Goal: Task Accomplishment & Management: Manage account settings

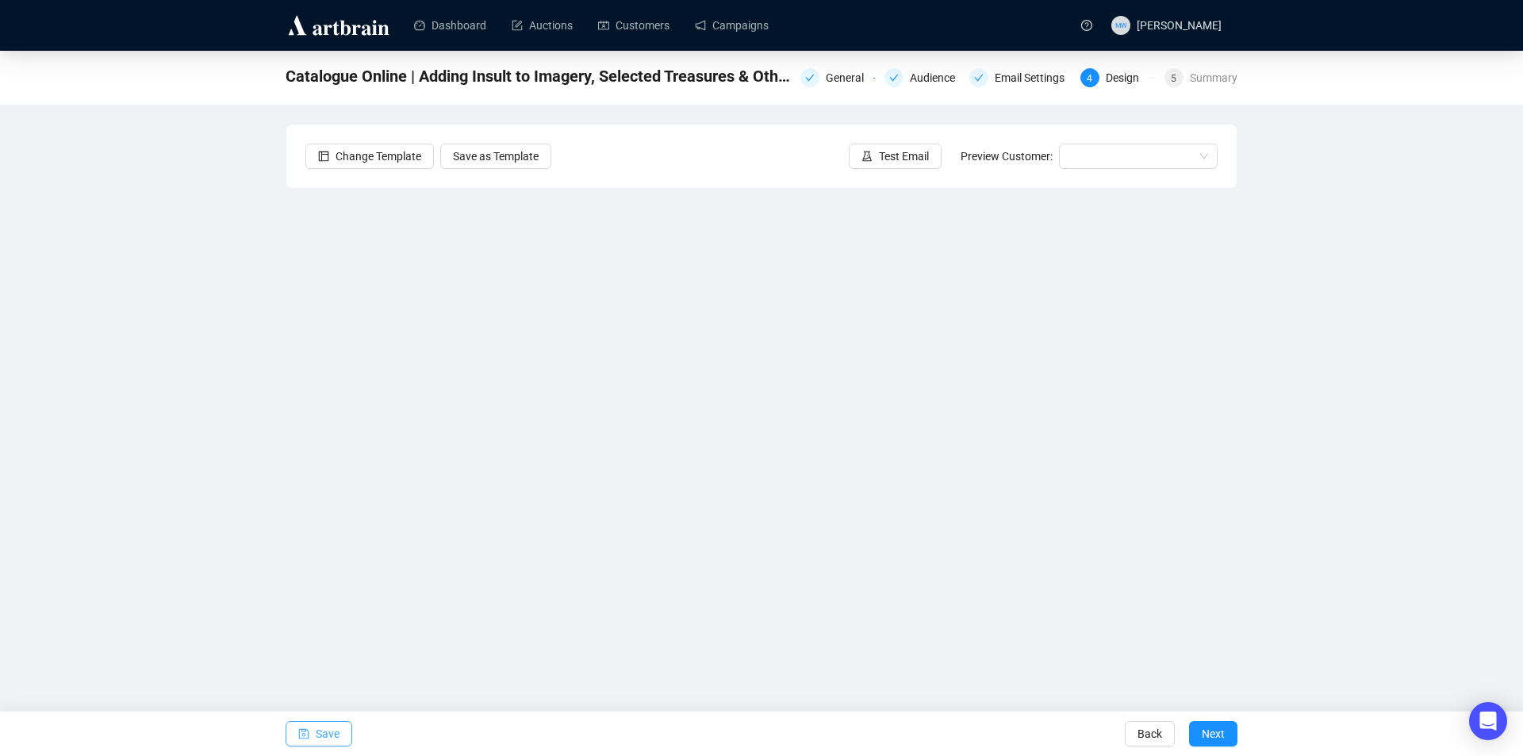
click at [339, 740] on button "Save" at bounding box center [319, 733] width 67 height 25
click at [319, 727] on span "Save" at bounding box center [328, 734] width 24 height 44
click at [309, 737] on icon "save" at bounding box center [304, 734] width 10 height 10
click at [317, 733] on span "Save" at bounding box center [328, 734] width 24 height 44
click at [340, 738] on button "Save" at bounding box center [319, 733] width 67 height 25
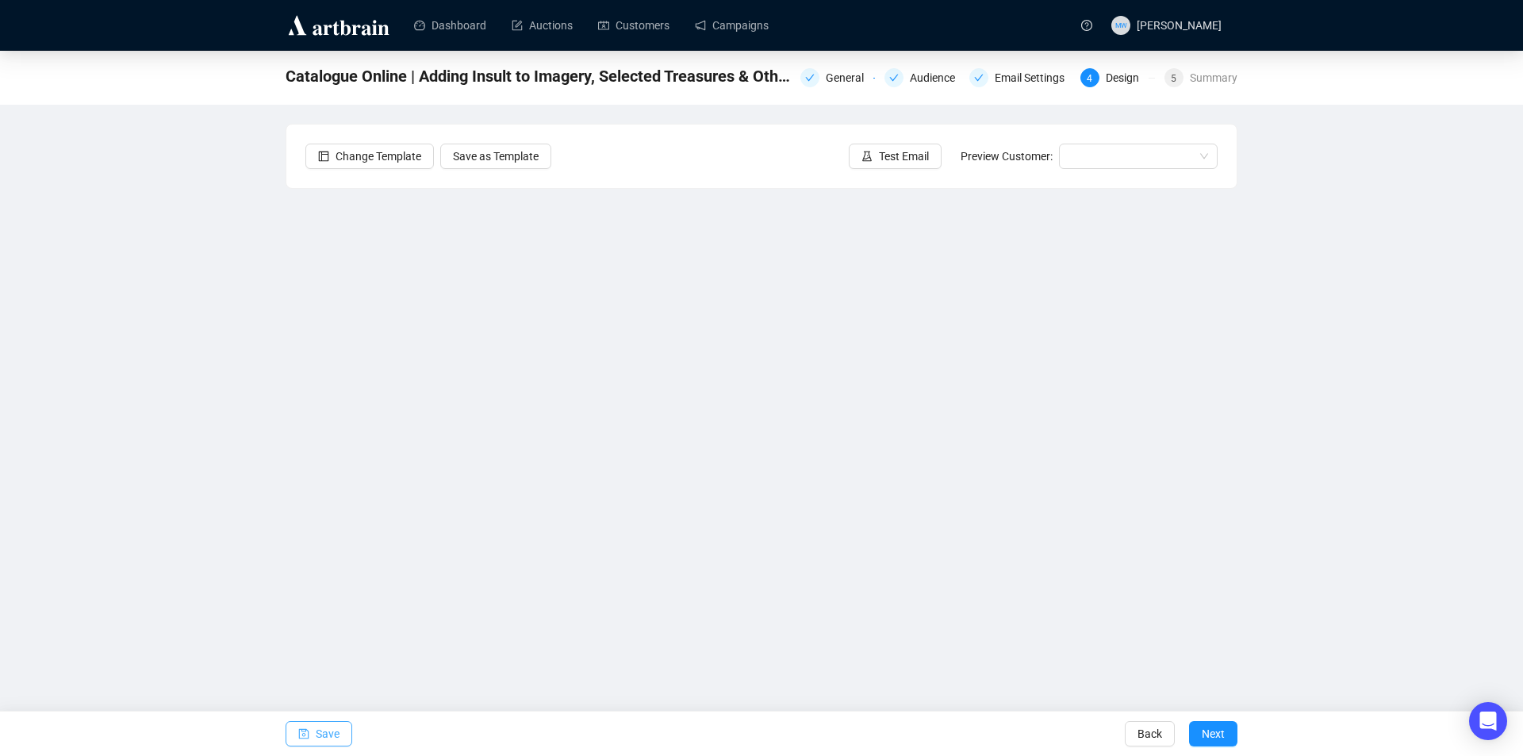
click at [322, 731] on span "Save" at bounding box center [328, 734] width 24 height 44
click at [330, 735] on span "Save" at bounding box center [328, 734] width 24 height 44
click at [332, 735] on span "Save" at bounding box center [328, 734] width 24 height 44
click at [326, 732] on span "Save" at bounding box center [328, 734] width 24 height 44
click at [322, 733] on span "Save" at bounding box center [328, 734] width 24 height 44
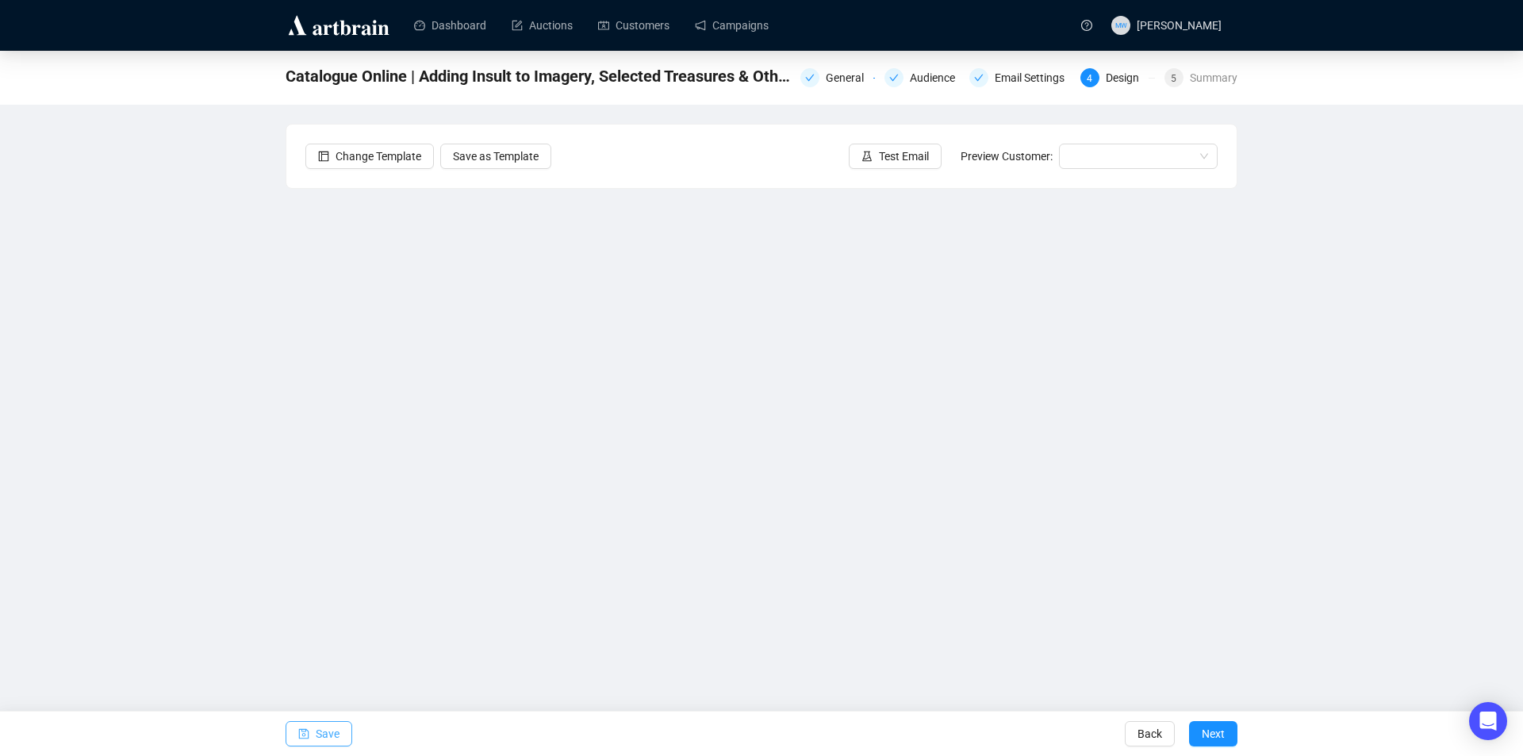
click at [323, 734] on span "Save" at bounding box center [328, 734] width 24 height 44
click at [317, 732] on span "Save" at bounding box center [328, 734] width 24 height 44
click at [316, 727] on span "Save" at bounding box center [328, 734] width 24 height 44
click at [335, 738] on span "Save" at bounding box center [328, 734] width 24 height 44
click at [311, 734] on button "Save" at bounding box center [319, 733] width 67 height 25
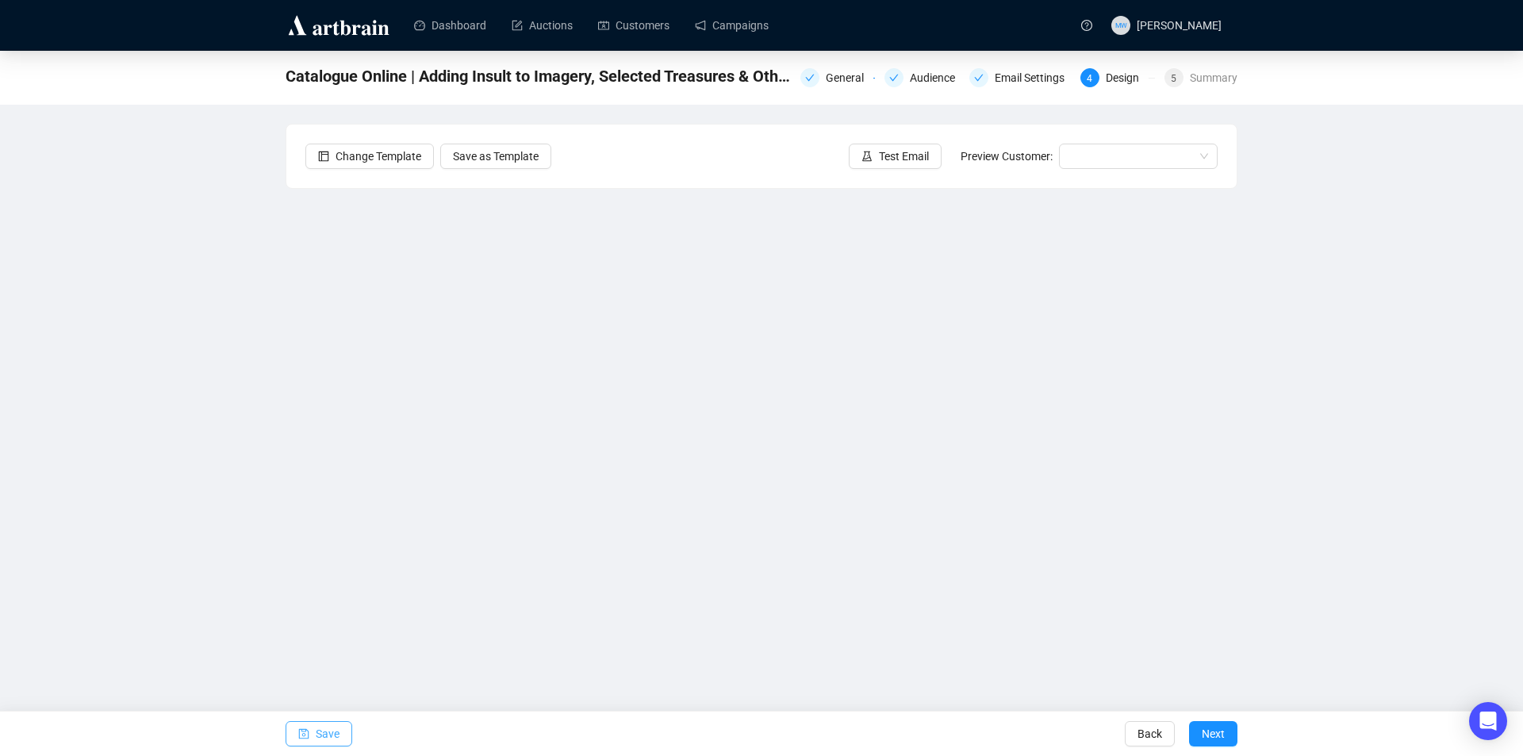
click at [336, 737] on span "Save" at bounding box center [328, 734] width 24 height 44
click at [339, 734] on button "Save" at bounding box center [319, 733] width 67 height 25
click at [327, 732] on span "Save" at bounding box center [328, 734] width 24 height 44
click at [331, 725] on span "Save" at bounding box center [328, 734] width 24 height 44
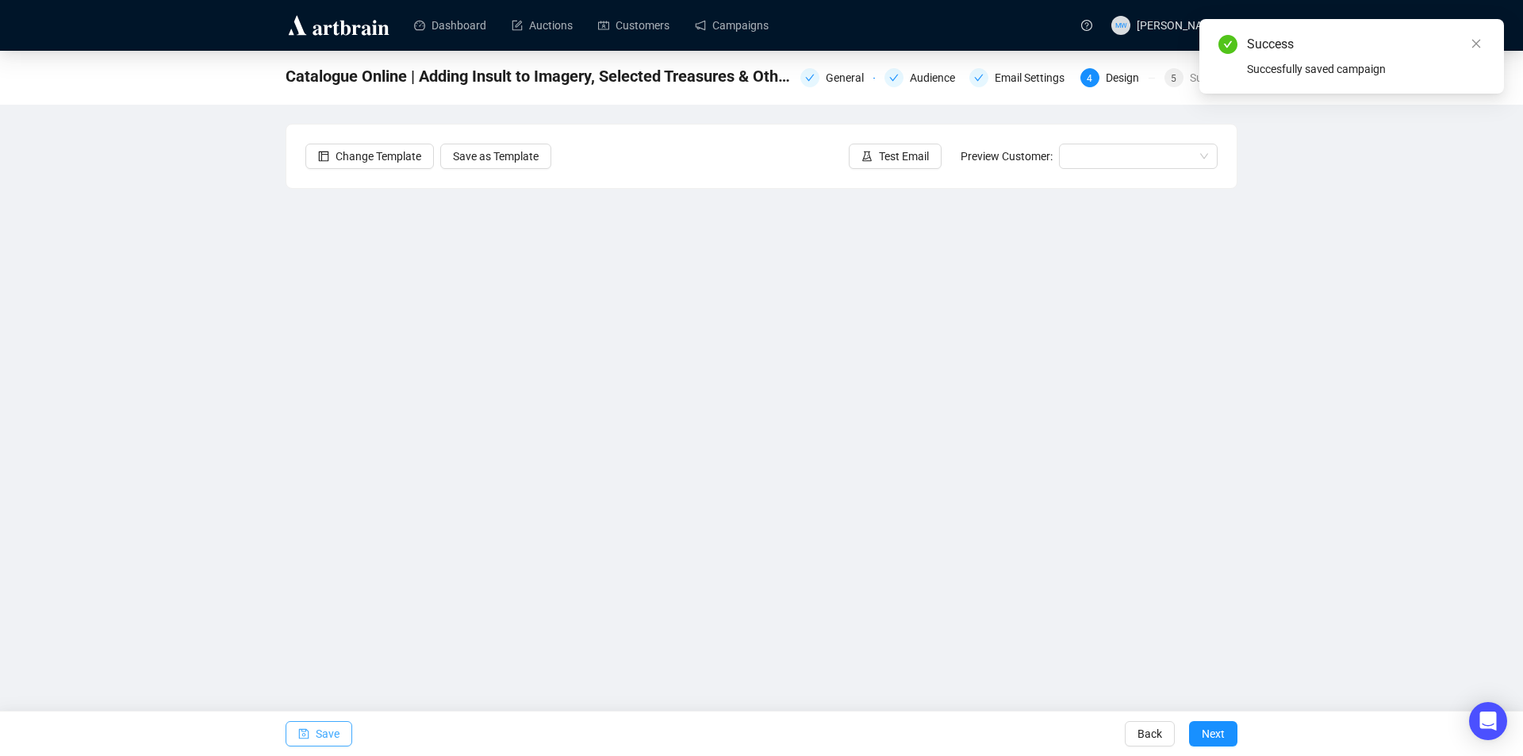
click at [317, 740] on span "Save" at bounding box center [328, 734] width 24 height 44
click at [902, 148] on span "Test Email" at bounding box center [904, 156] width 50 height 17
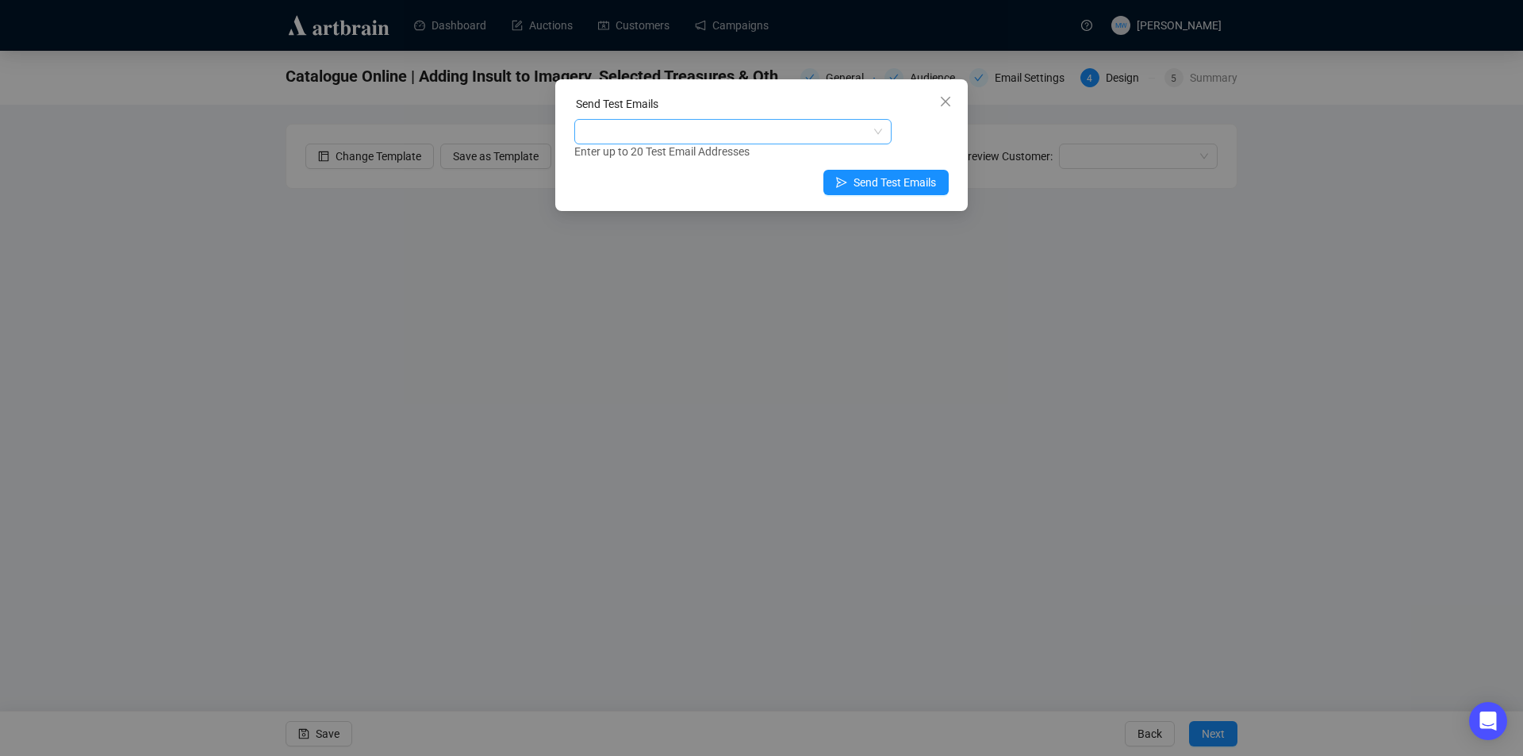
click at [699, 133] on div at bounding box center [724, 132] width 294 height 22
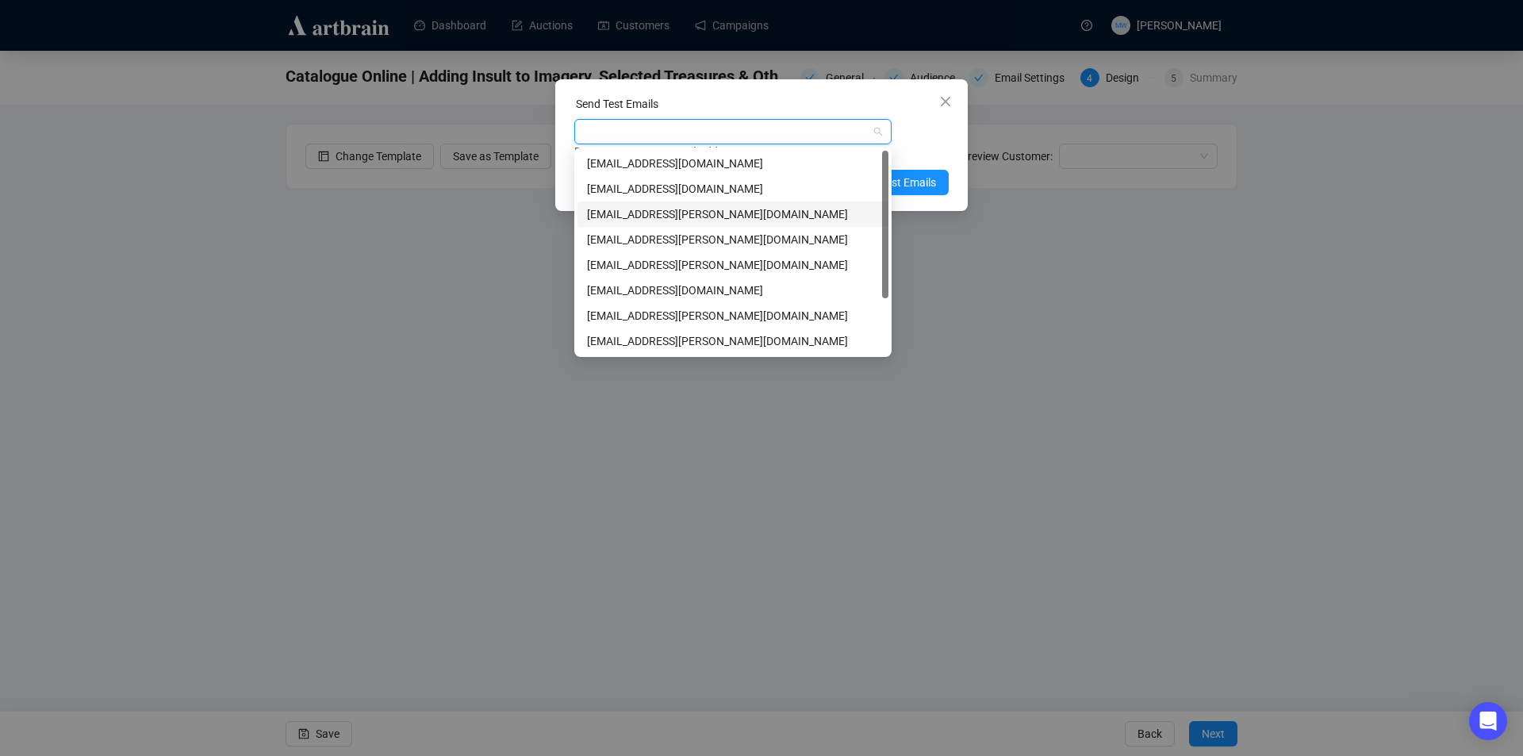
click at [645, 214] on div "[EMAIL_ADDRESS][PERSON_NAME][DOMAIN_NAME]" at bounding box center [733, 213] width 292 height 17
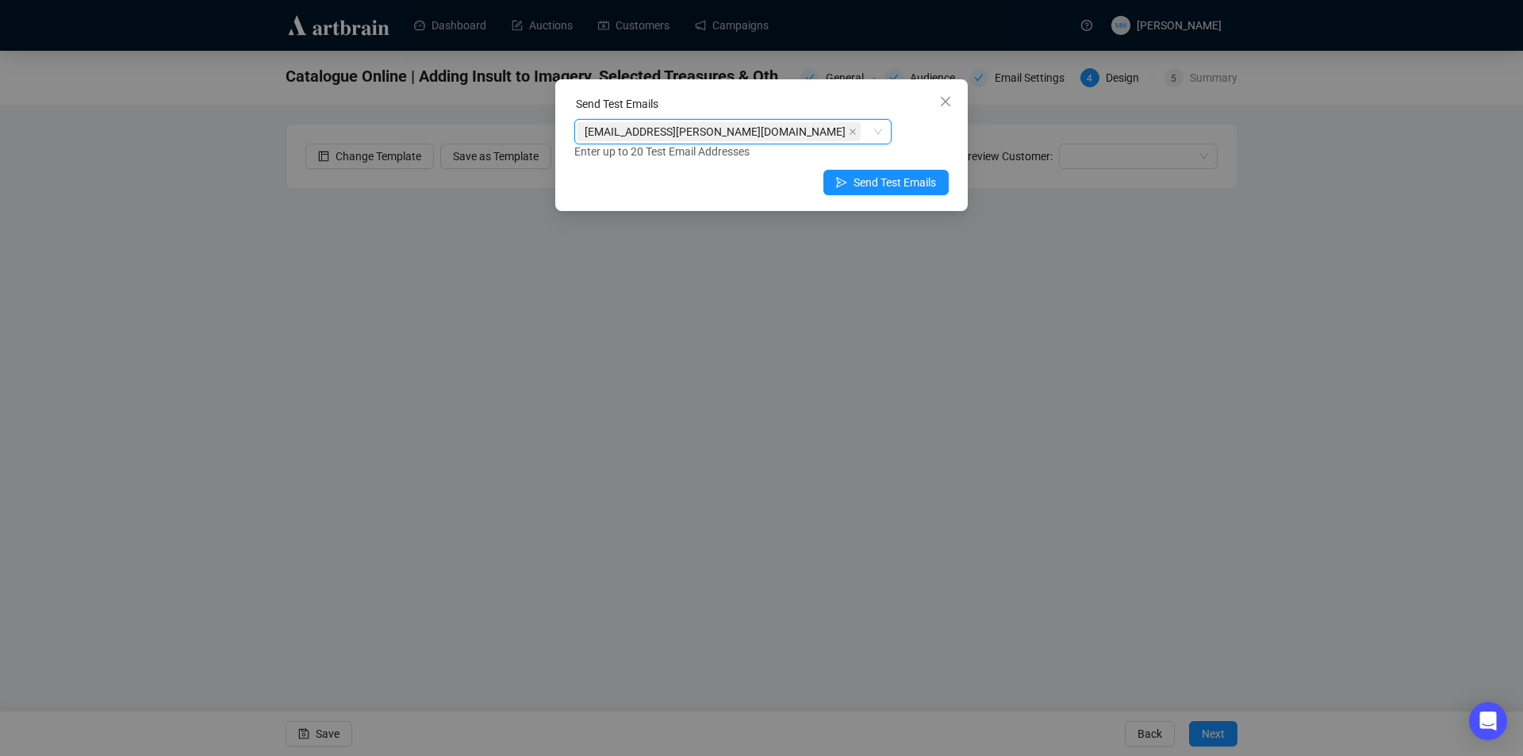
click at [945, 144] on div "Enter up to 20 Test Email Addresses" at bounding box center [761, 152] width 374 height 18
click at [919, 186] on span "Send Test Emails" at bounding box center [895, 182] width 82 height 17
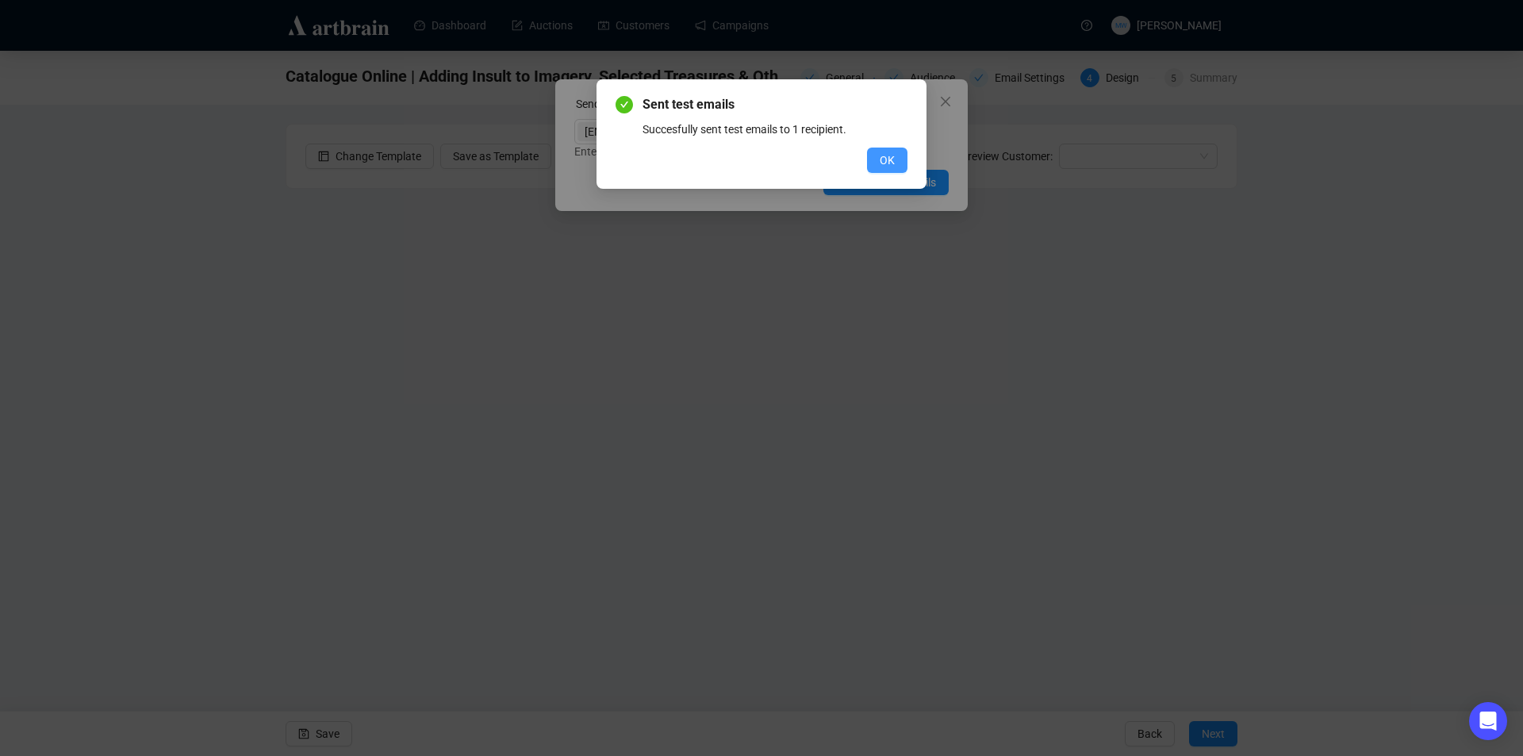
click at [887, 162] on span "OK" at bounding box center [887, 160] width 15 height 17
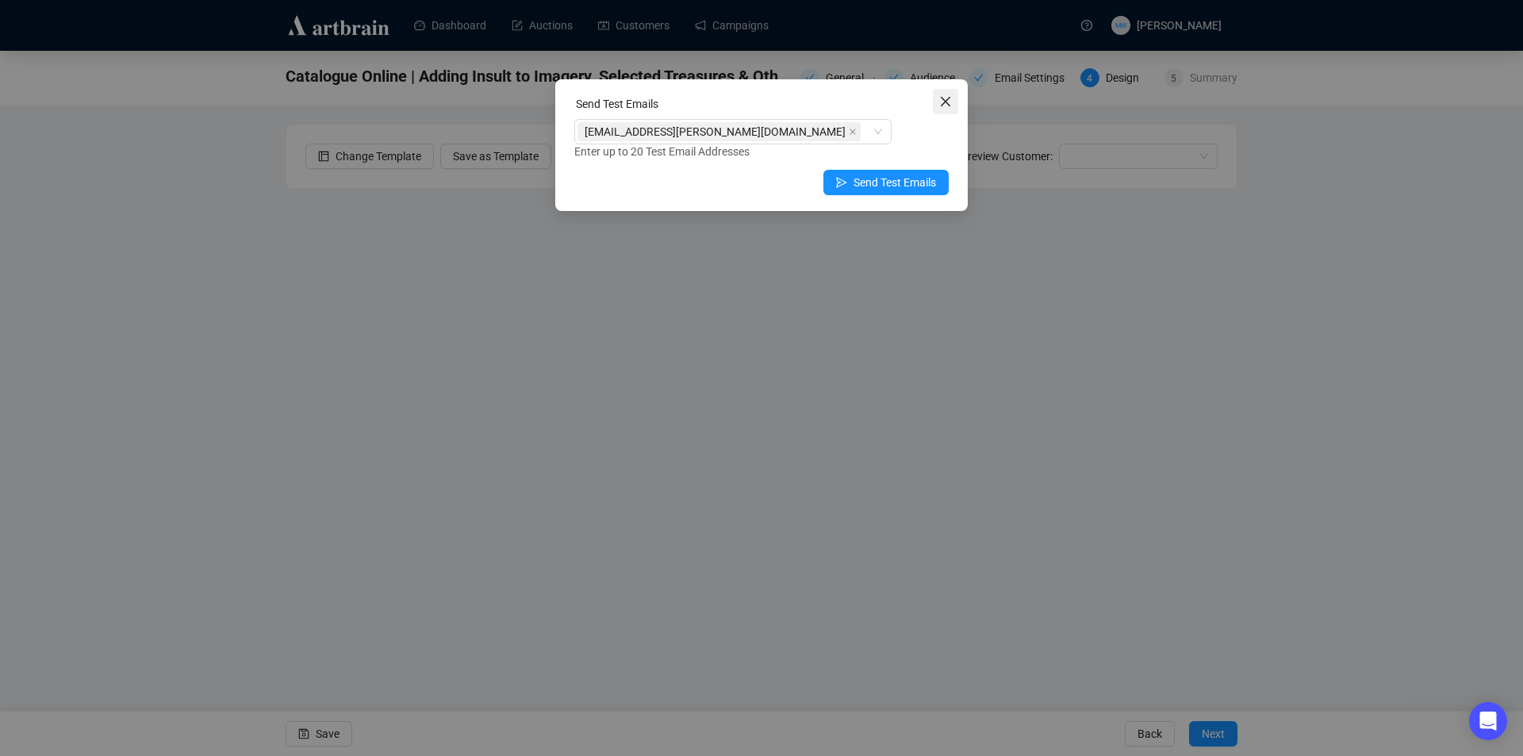
click at [949, 102] on icon "close" at bounding box center [945, 101] width 13 height 13
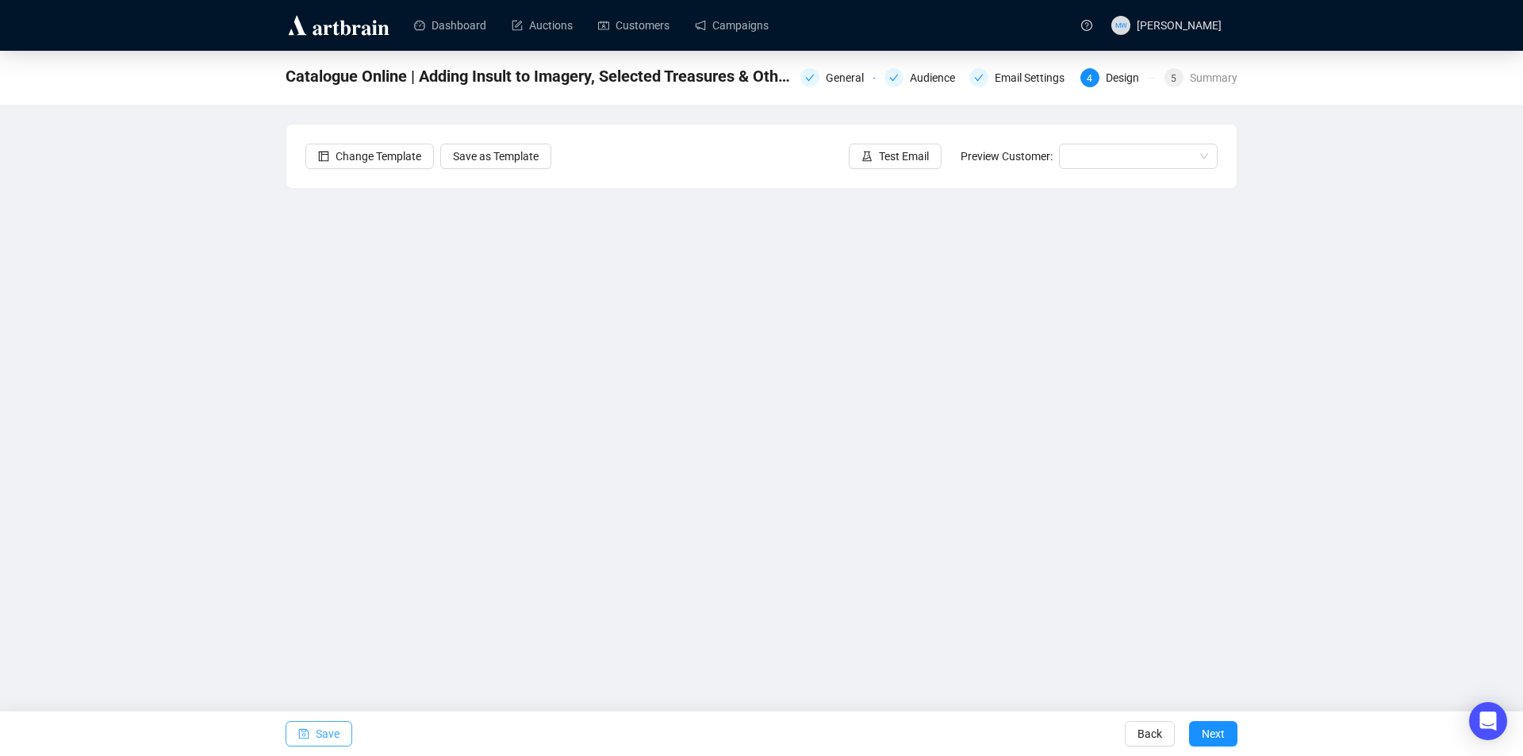
click at [312, 735] on button "Save" at bounding box center [319, 733] width 67 height 25
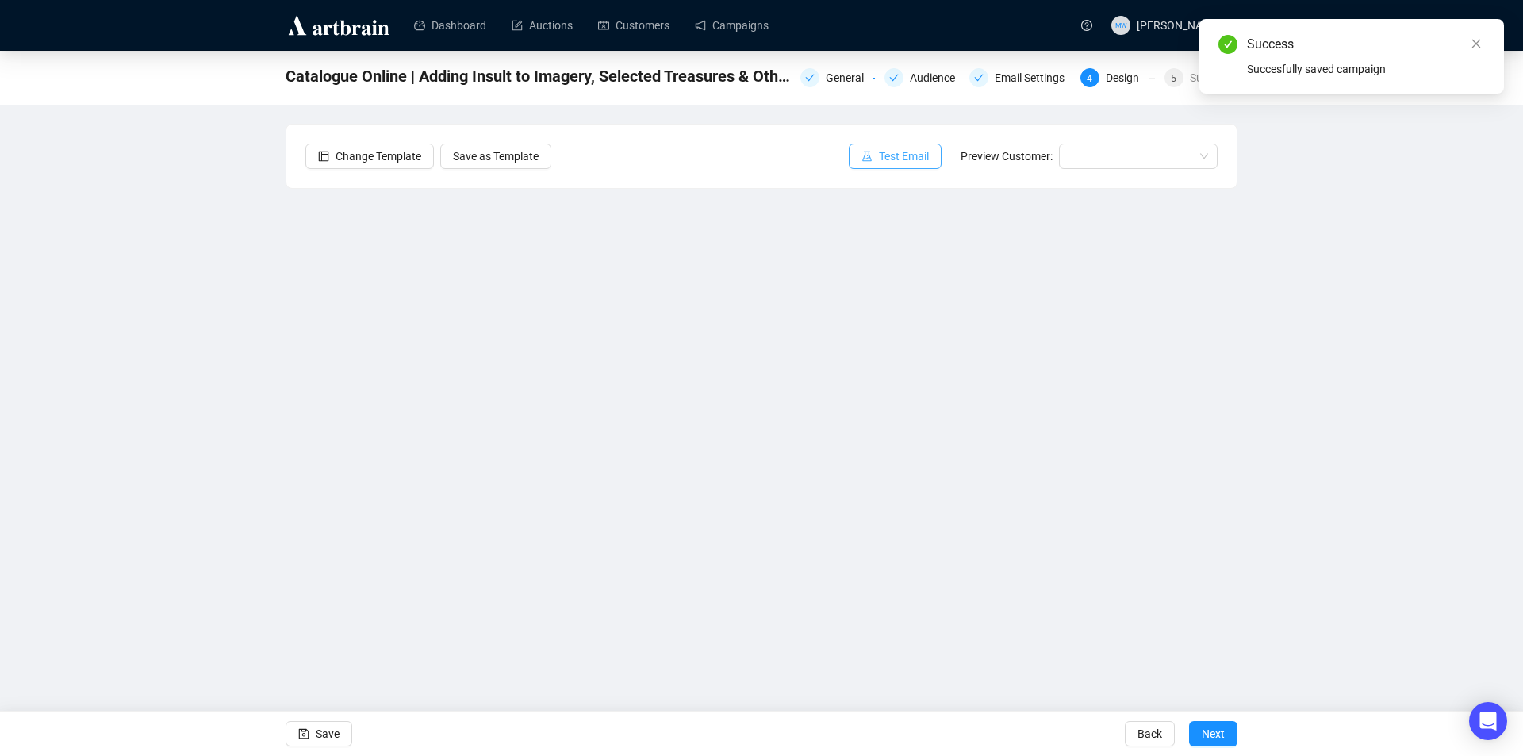
click at [910, 160] on span "Test Email" at bounding box center [904, 156] width 50 height 17
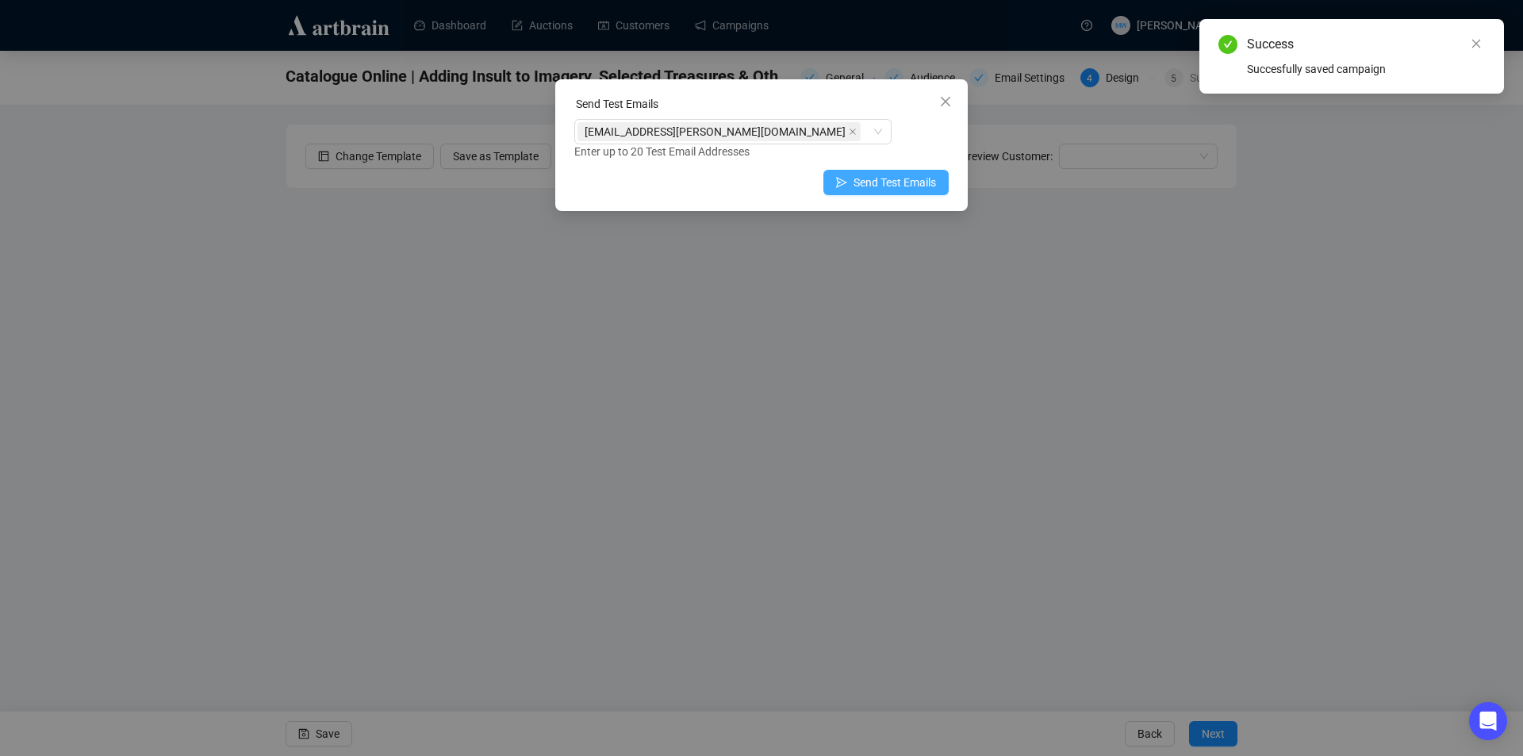
click at [896, 184] on span "Send Test Emails" at bounding box center [895, 182] width 82 height 17
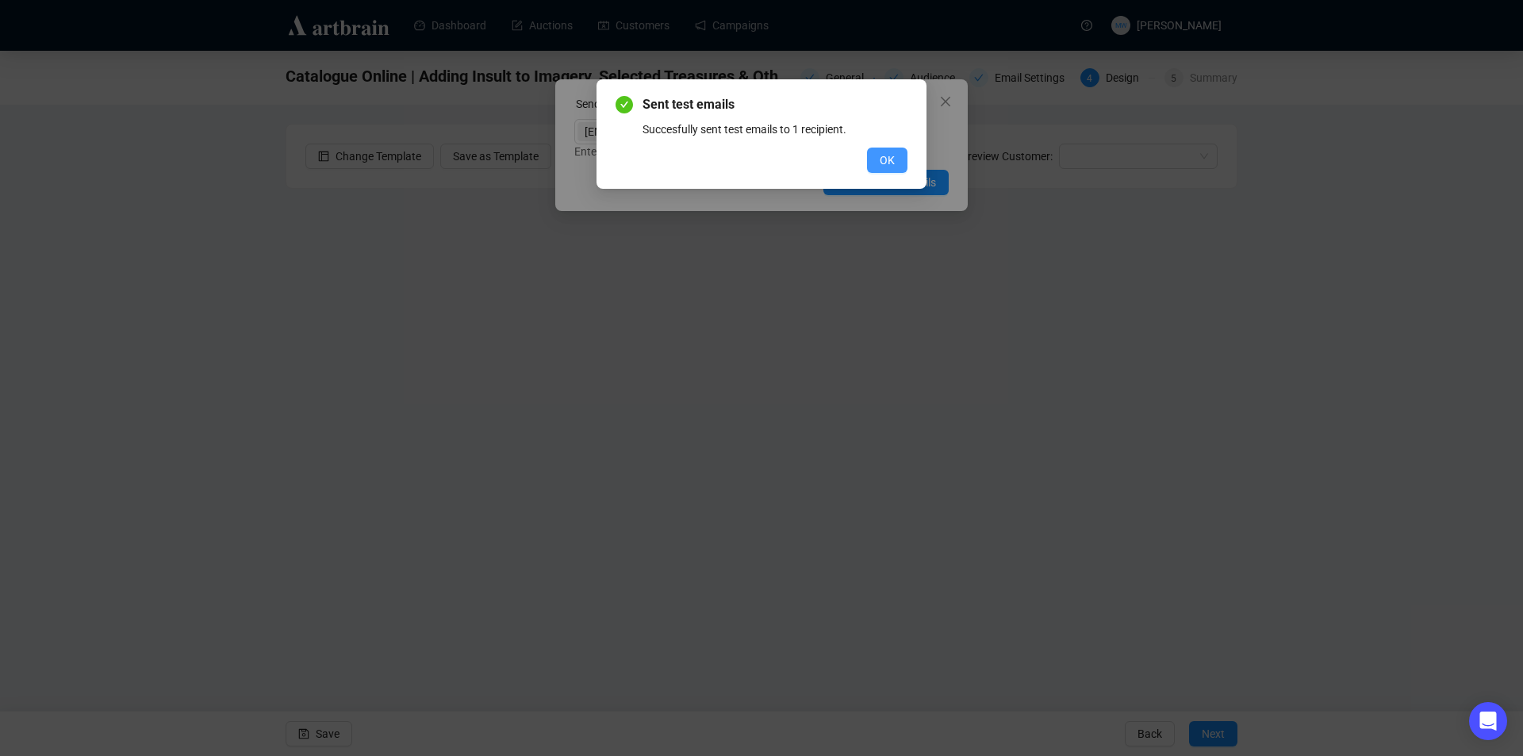
click at [877, 155] on button "OK" at bounding box center [887, 160] width 40 height 25
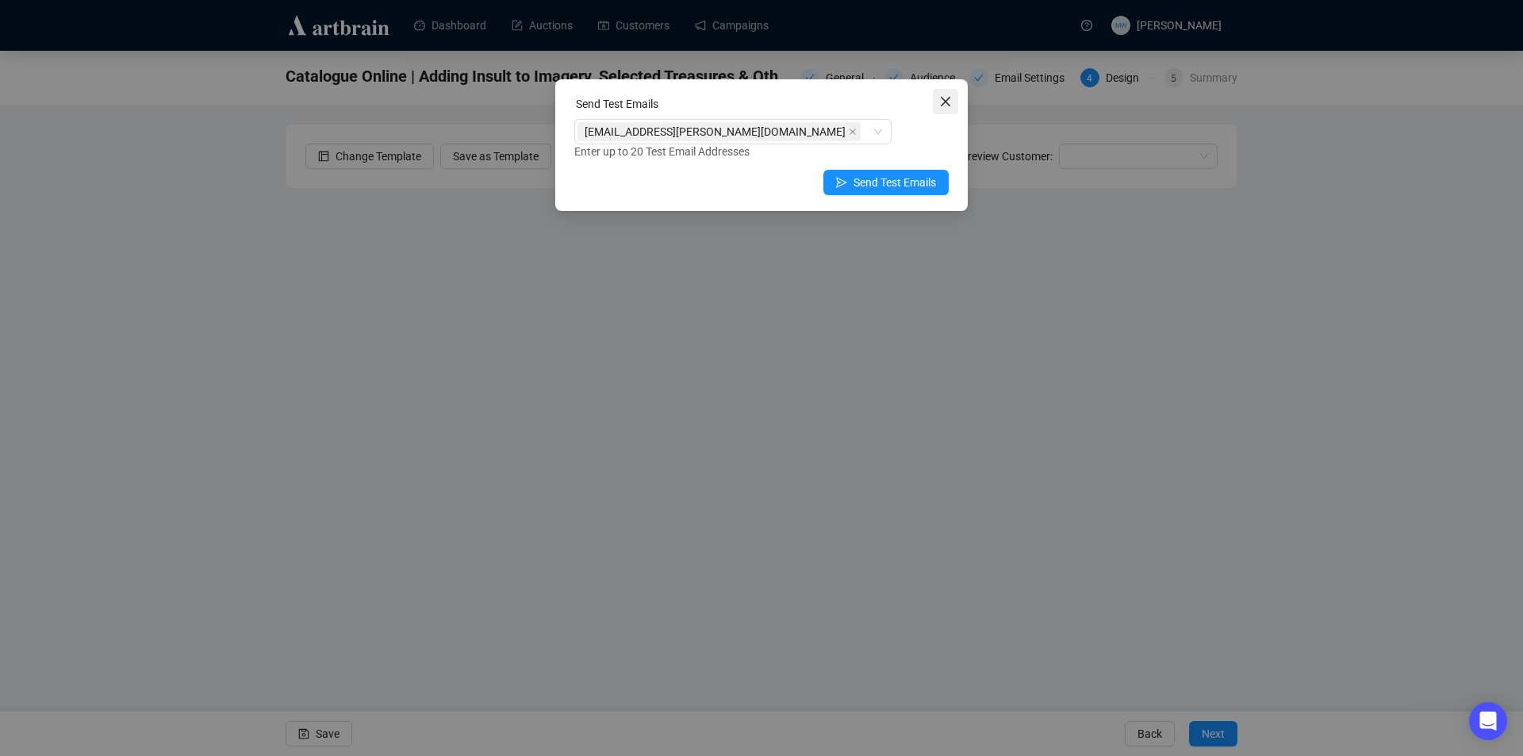
click at [953, 104] on span "Close" at bounding box center [945, 101] width 25 height 13
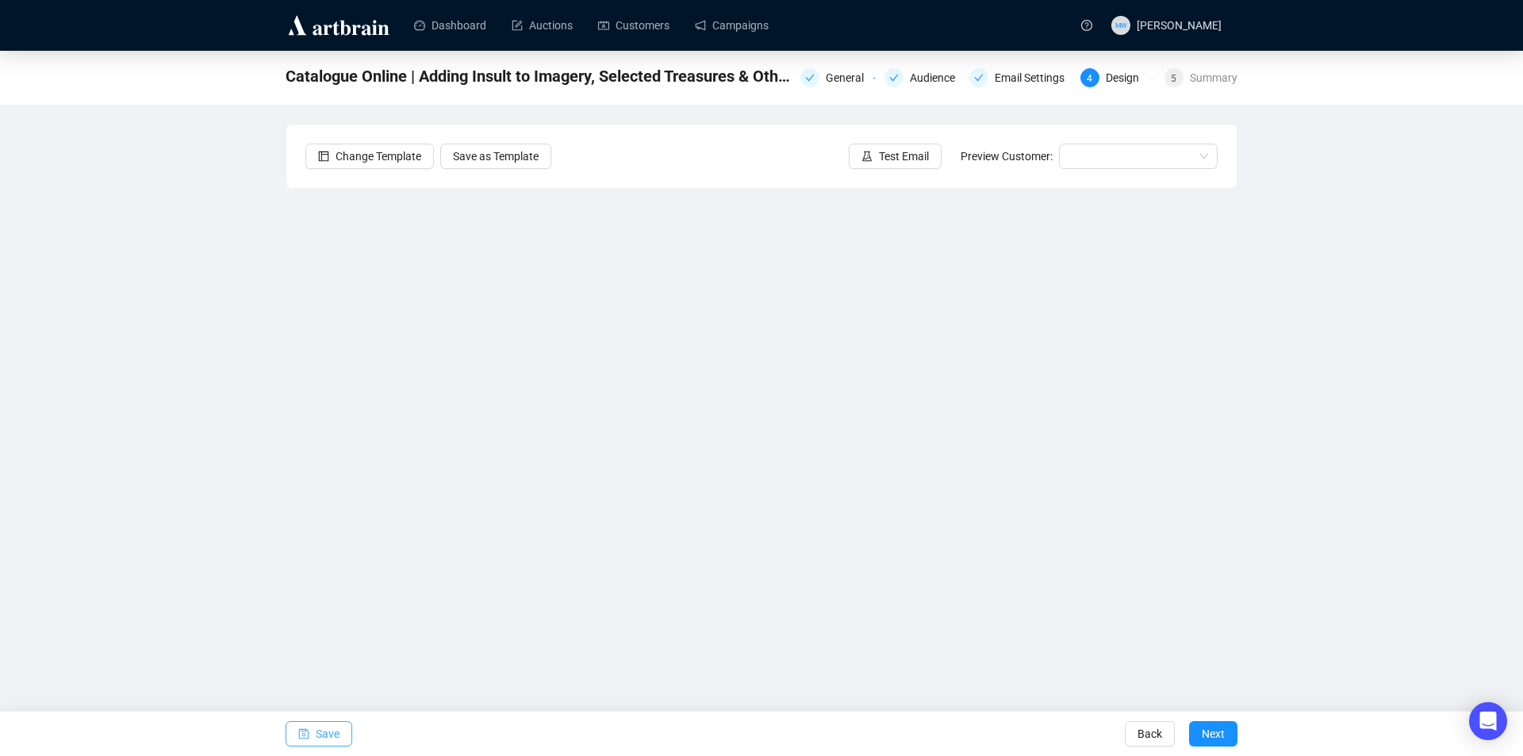
click at [324, 736] on span "Save" at bounding box center [328, 734] width 24 height 44
click at [315, 731] on button "Save" at bounding box center [319, 733] width 67 height 25
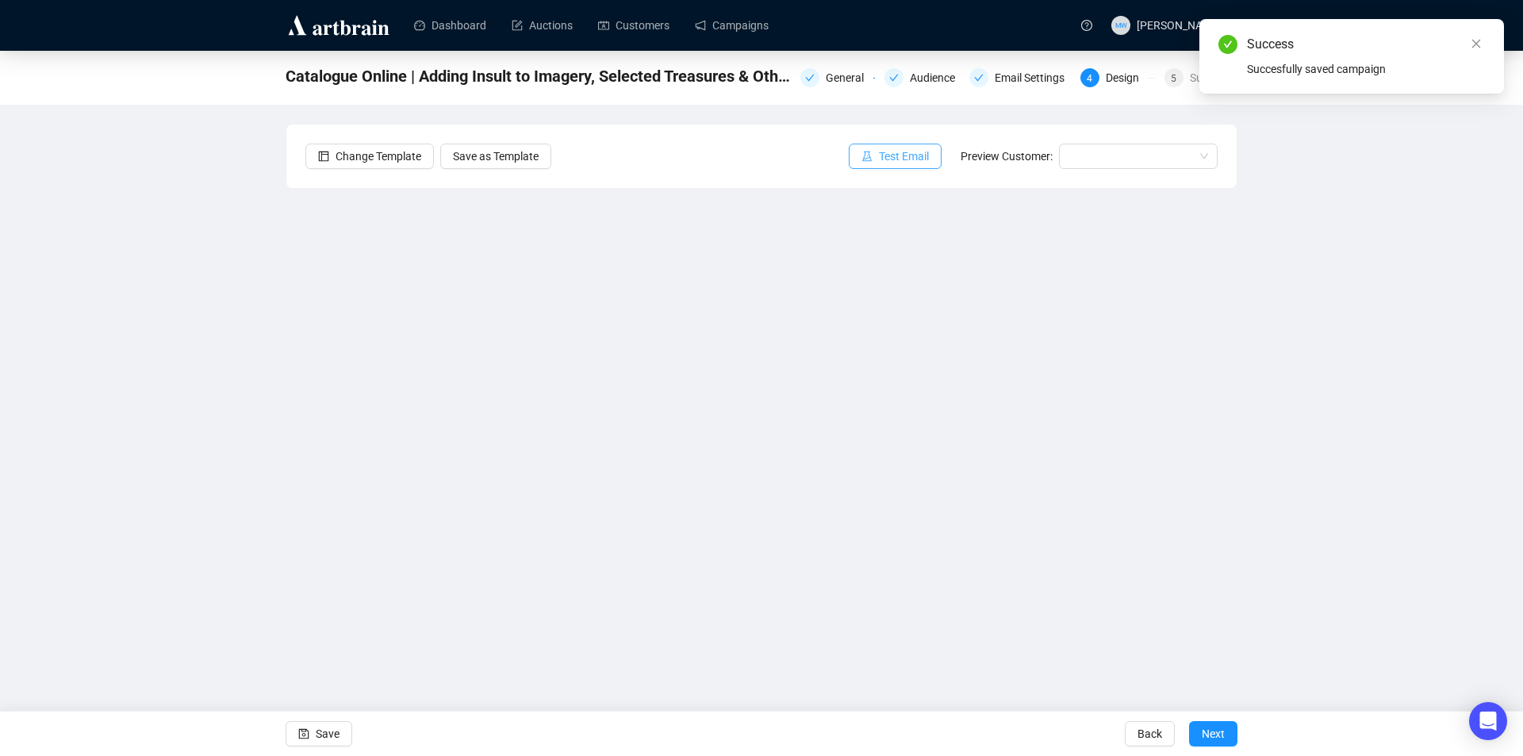
click at [915, 161] on span "Test Email" at bounding box center [904, 156] width 50 height 17
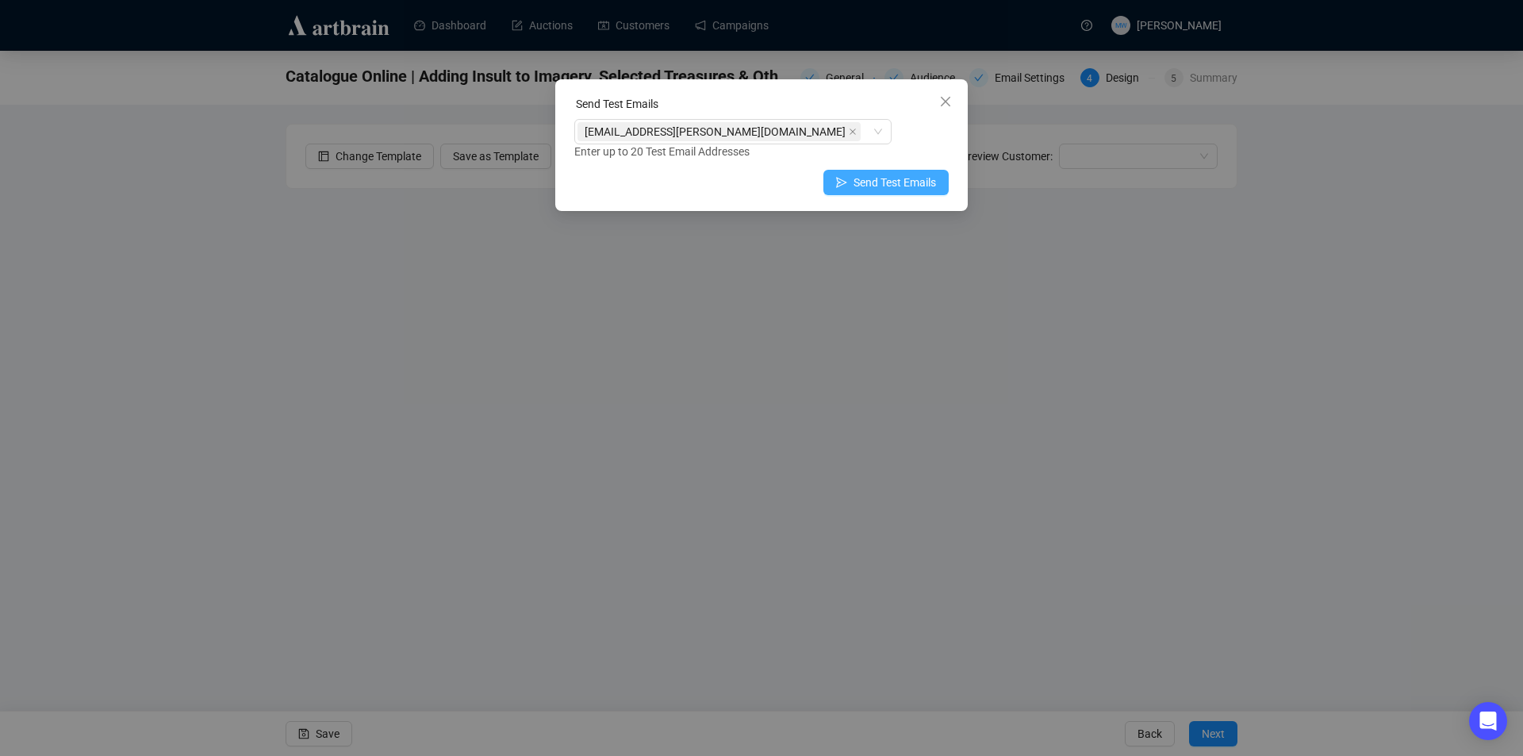
click at [903, 188] on span "Send Test Emails" at bounding box center [895, 182] width 82 height 17
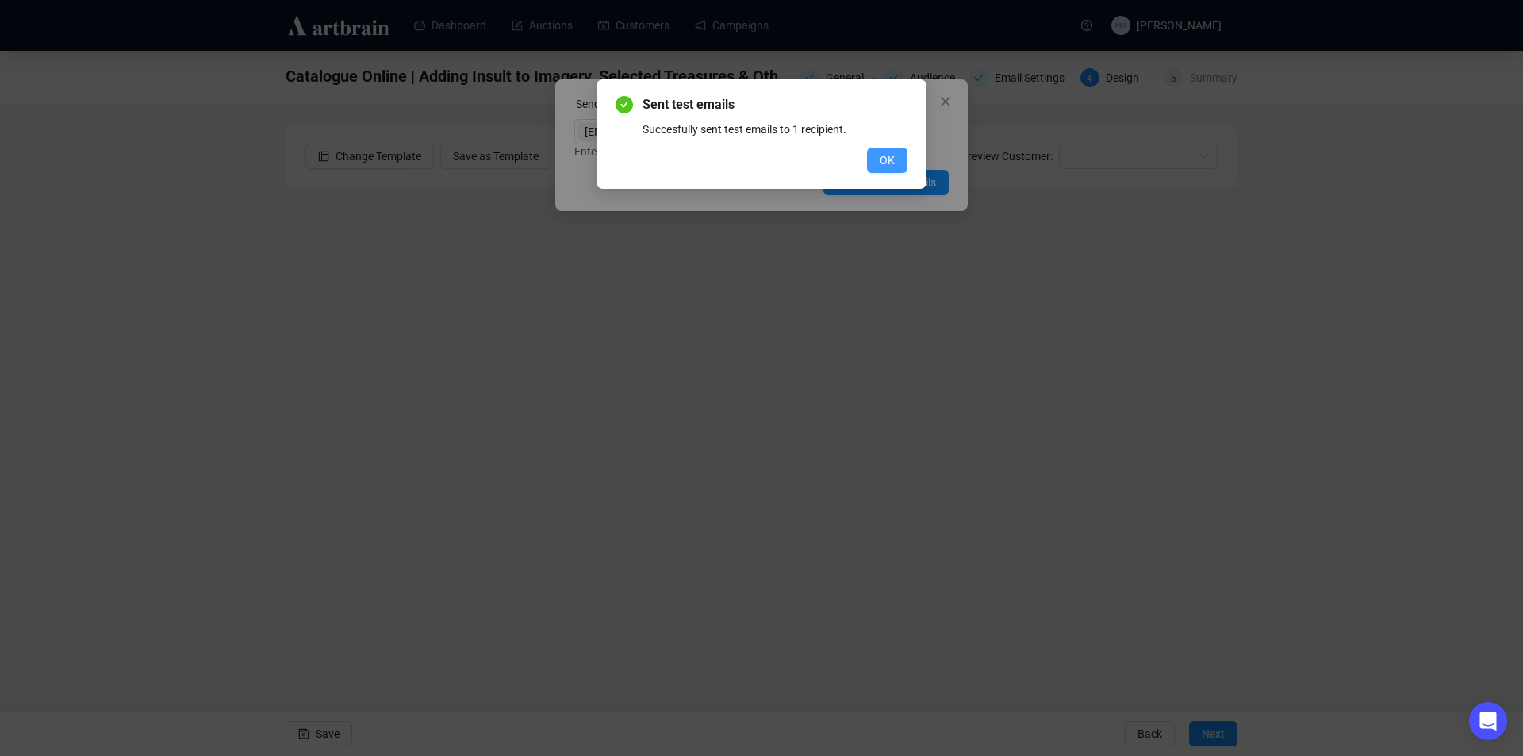
click at [900, 163] on button "OK" at bounding box center [887, 160] width 40 height 25
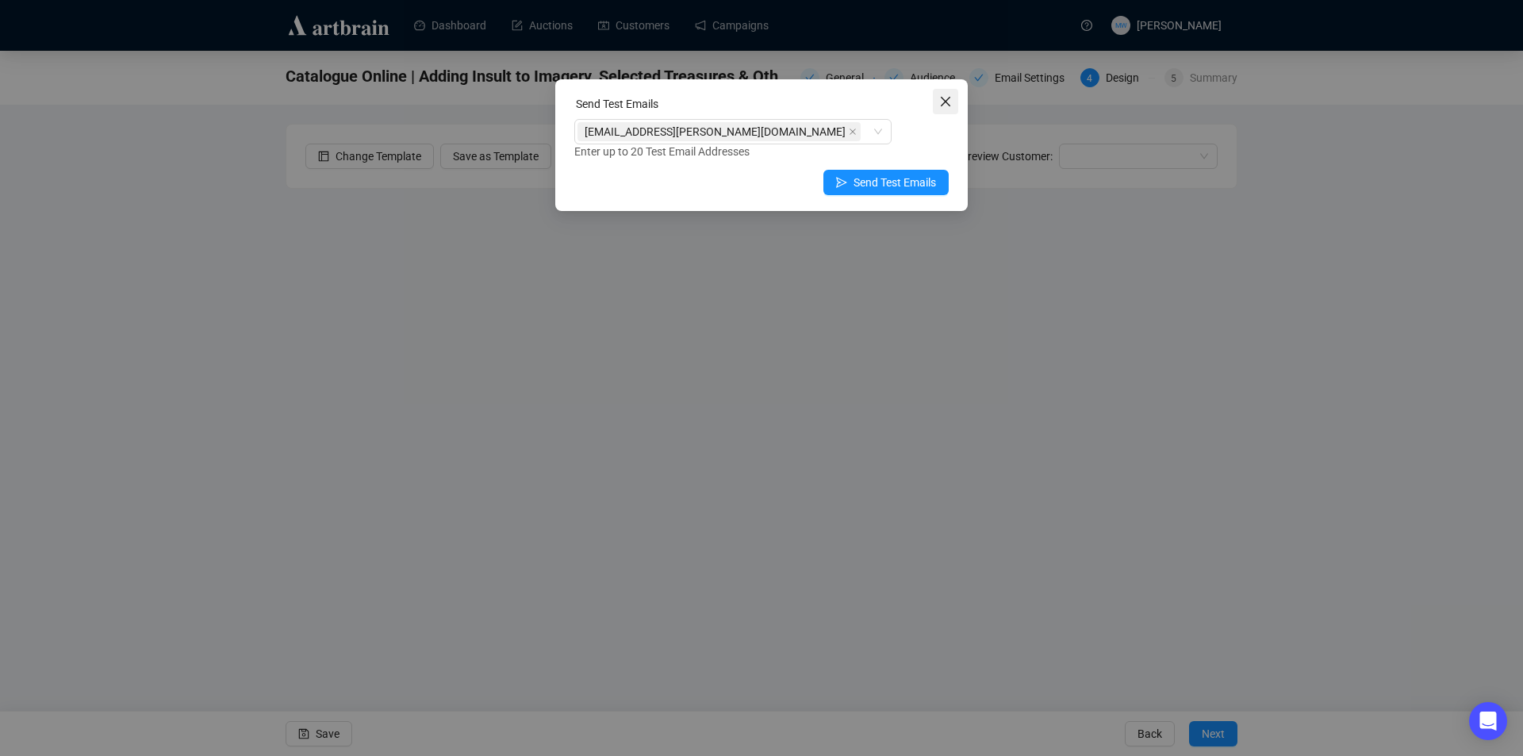
click at [953, 96] on span "Close" at bounding box center [945, 101] width 25 height 13
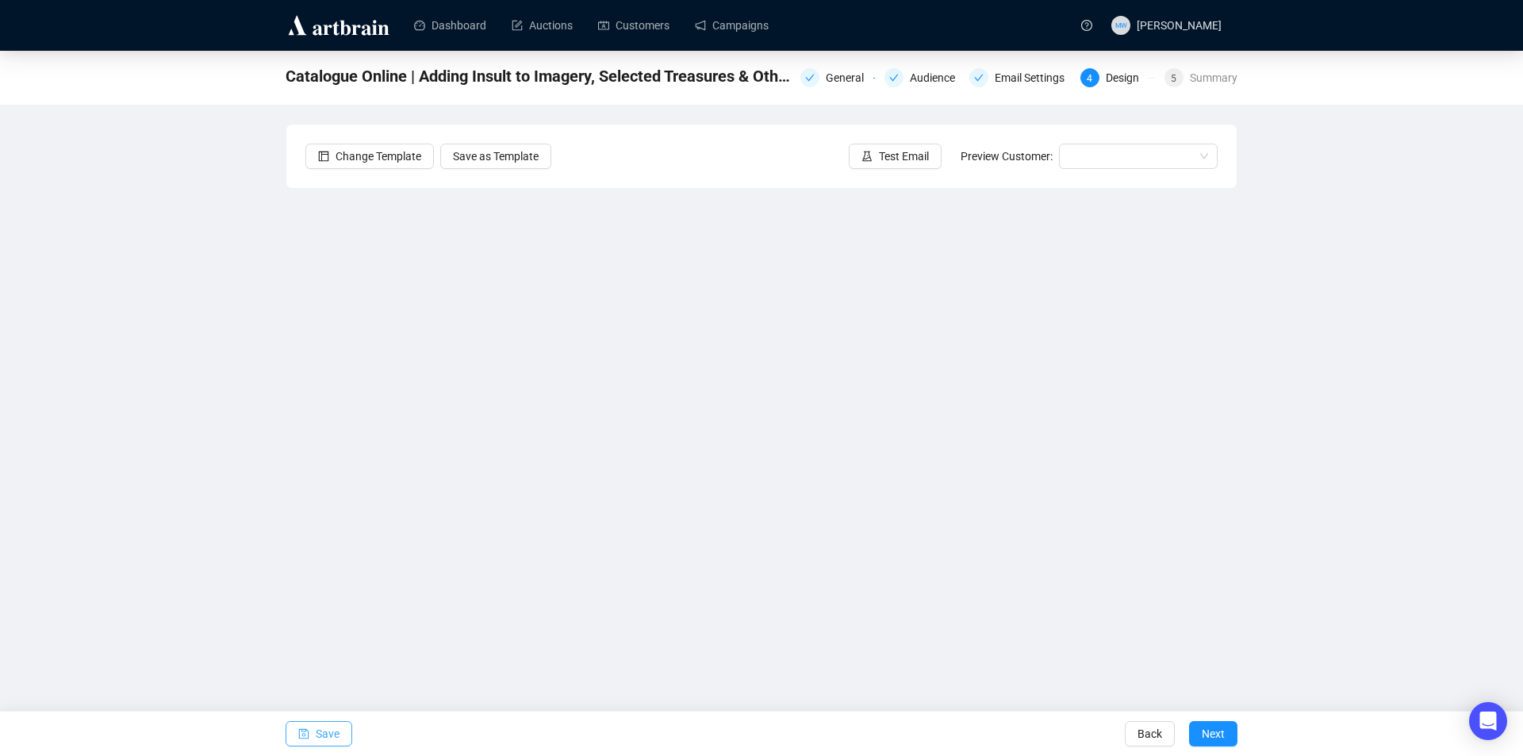
click at [305, 740] on span "button" at bounding box center [303, 734] width 11 height 44
click at [322, 728] on span "Save" at bounding box center [328, 734] width 24 height 44
click at [328, 735] on span "Save" at bounding box center [328, 734] width 24 height 44
click at [320, 734] on span "Save" at bounding box center [328, 734] width 24 height 44
click at [894, 170] on div "Change Template Save as Template Test Email Preview Customer:" at bounding box center [761, 156] width 950 height 63
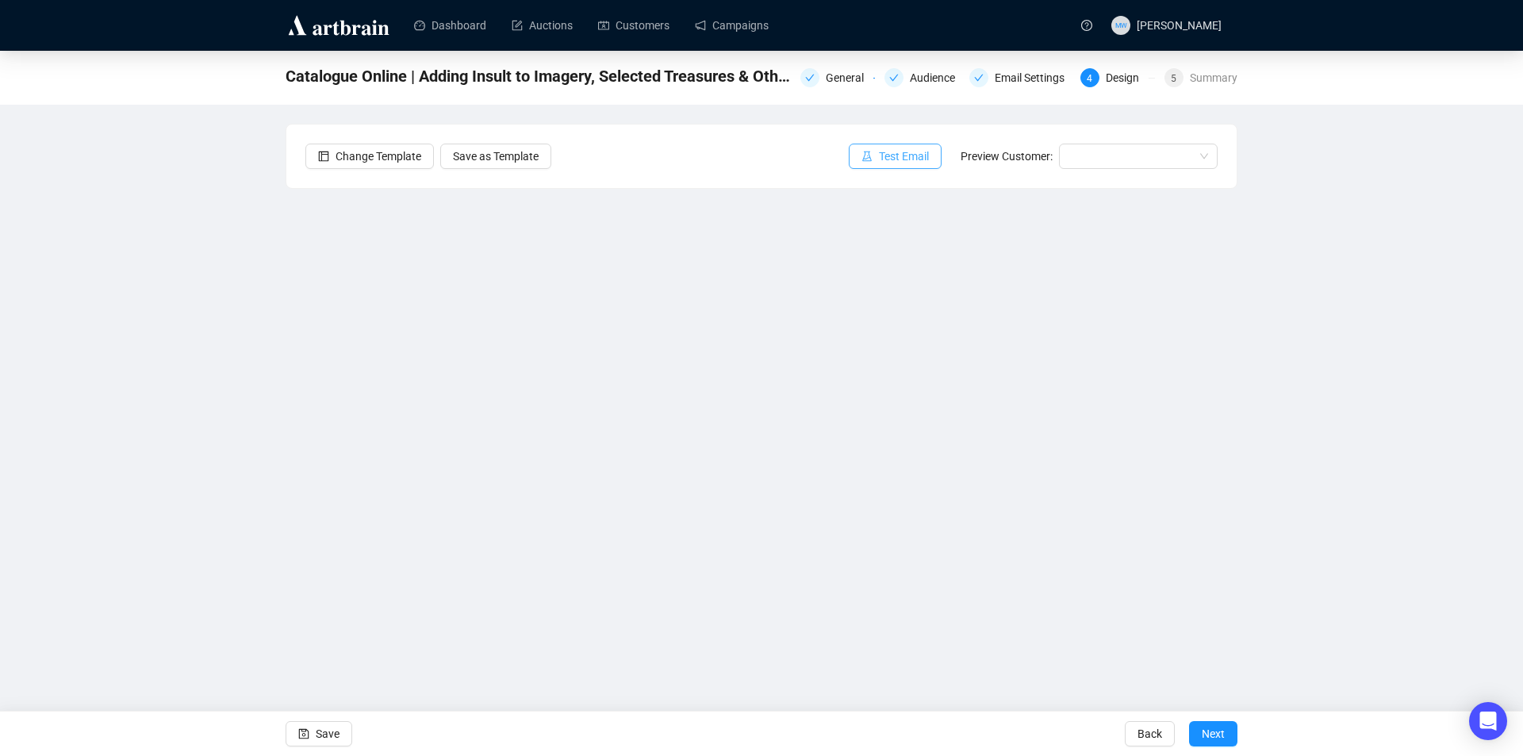
click at [907, 155] on span "Test Email" at bounding box center [904, 156] width 50 height 17
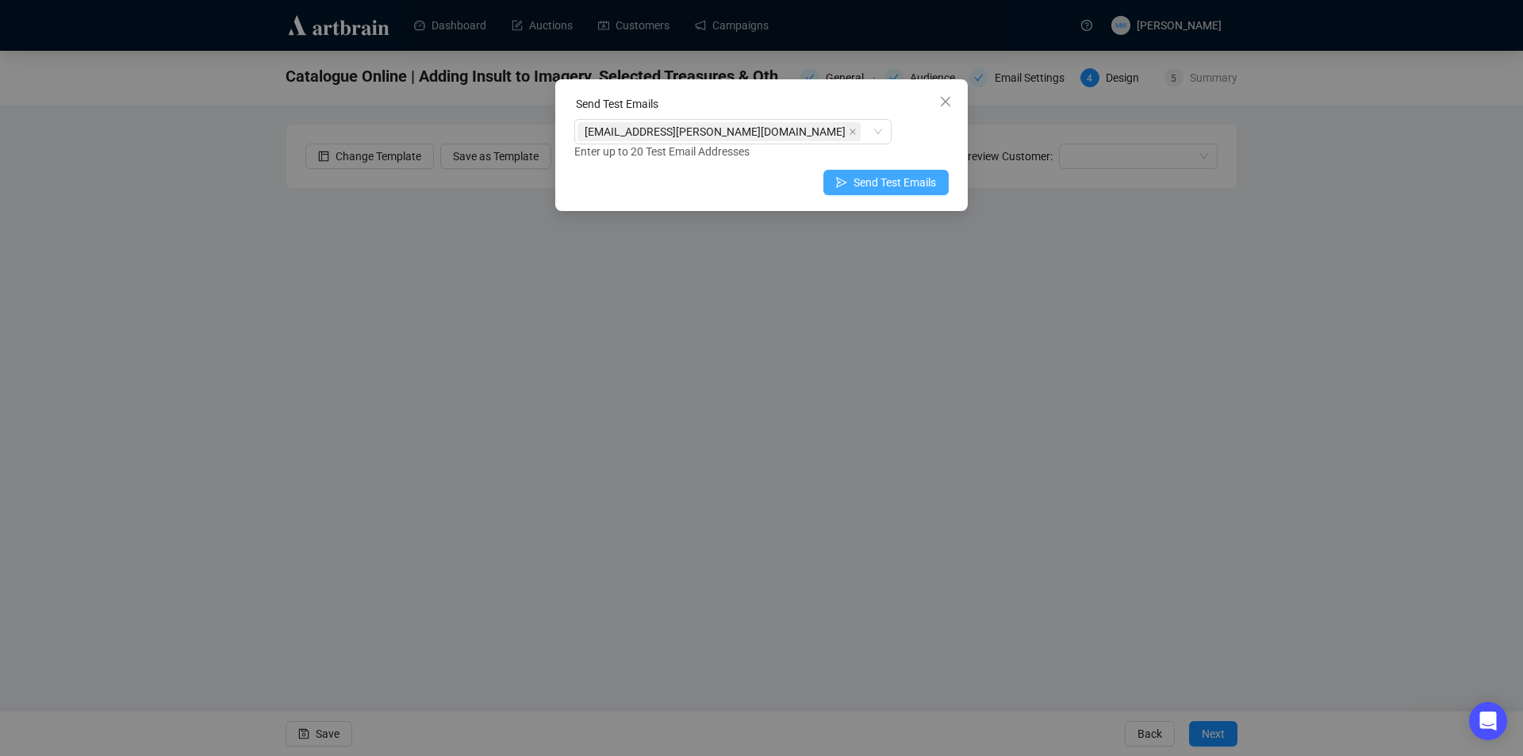
click at [916, 174] on span "Send Test Emails" at bounding box center [895, 182] width 82 height 17
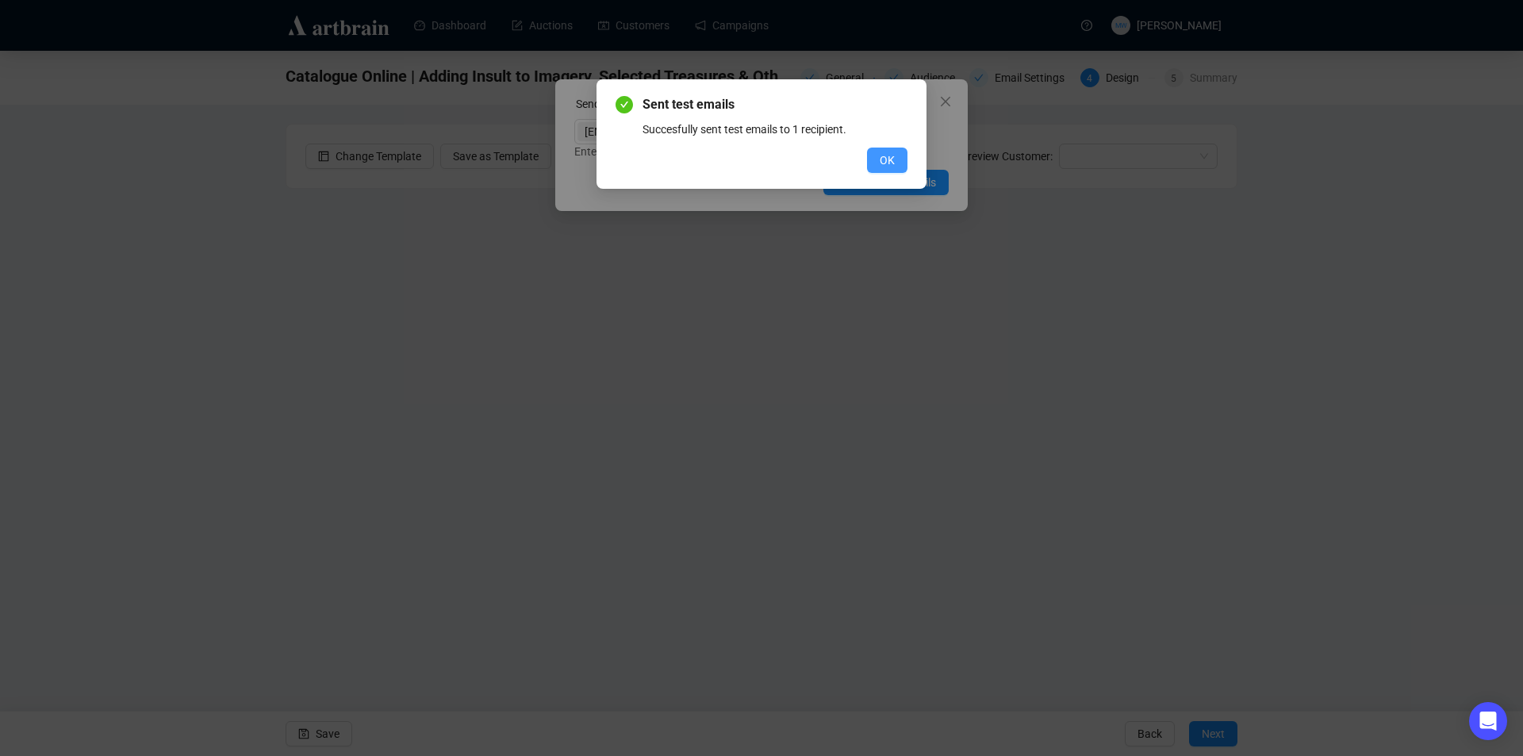
click at [895, 158] on button "OK" at bounding box center [887, 160] width 40 height 25
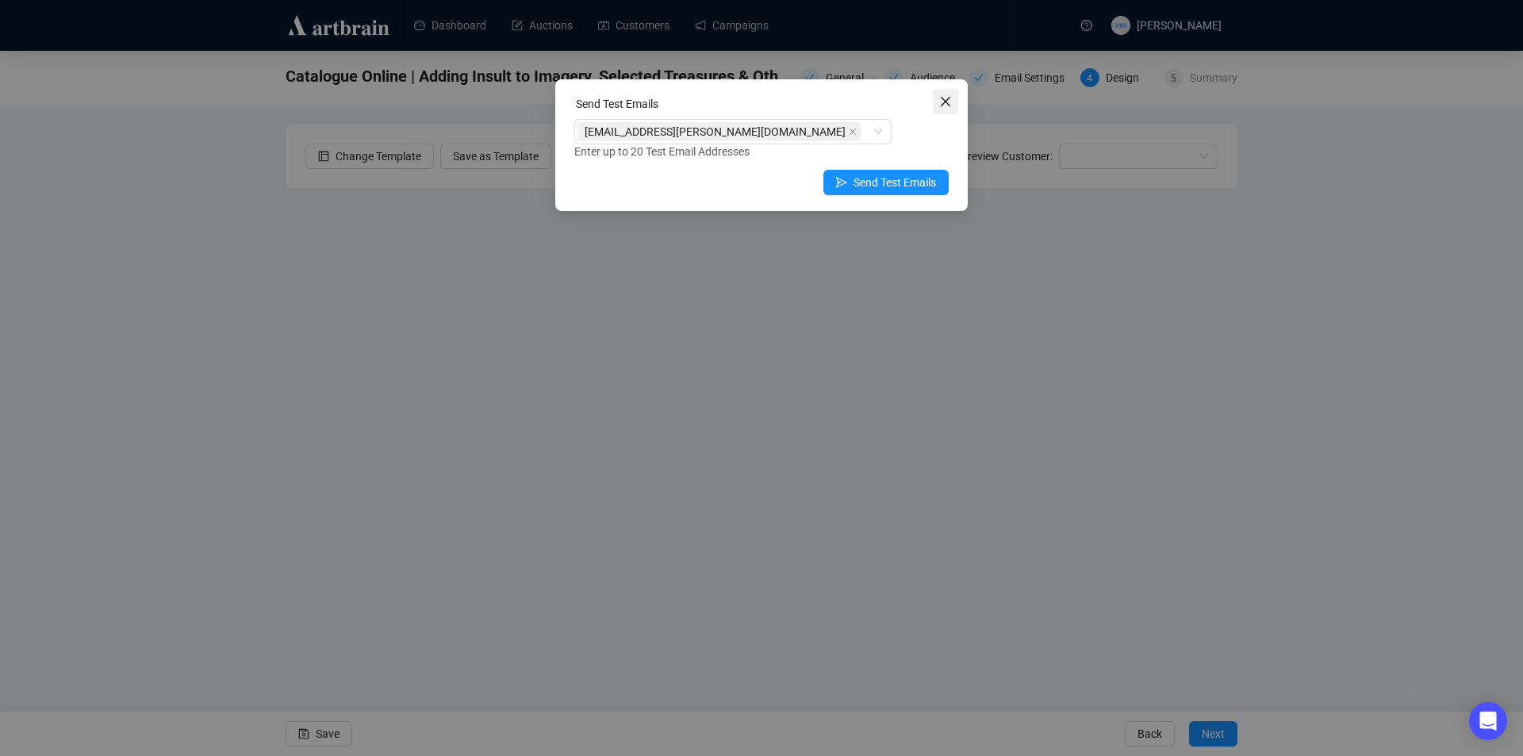
click at [944, 102] on icon "close" at bounding box center [946, 102] width 10 height 10
